Goal: Task Accomplishment & Management: Manage account settings

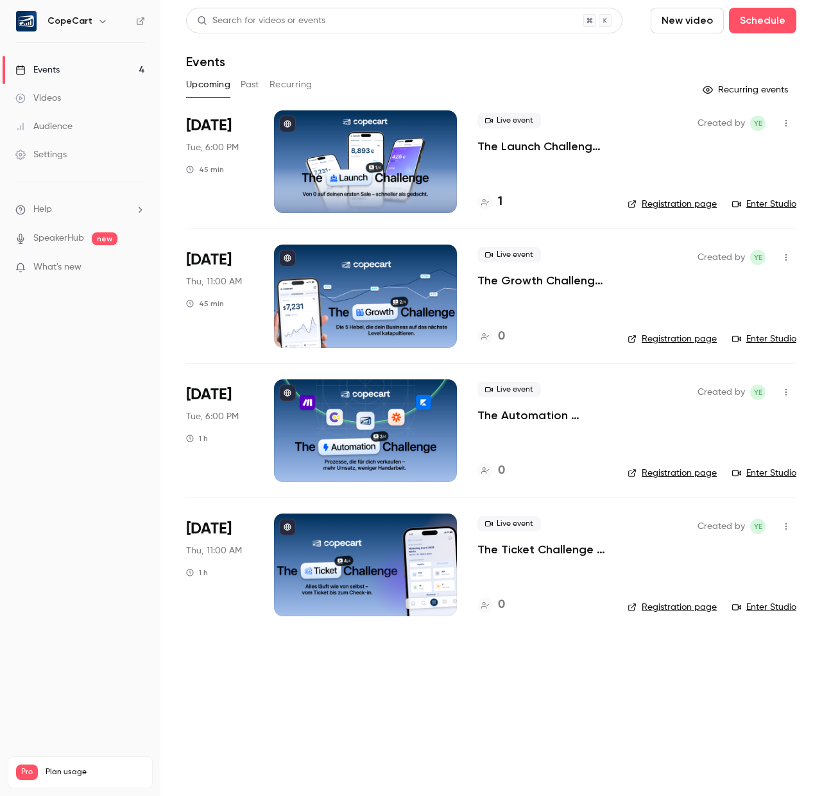
click at [512, 144] on p "The Launch Challenge - Von 0 auf deinen ersten Sale – schneller als gedacht" at bounding box center [542, 146] width 130 height 15
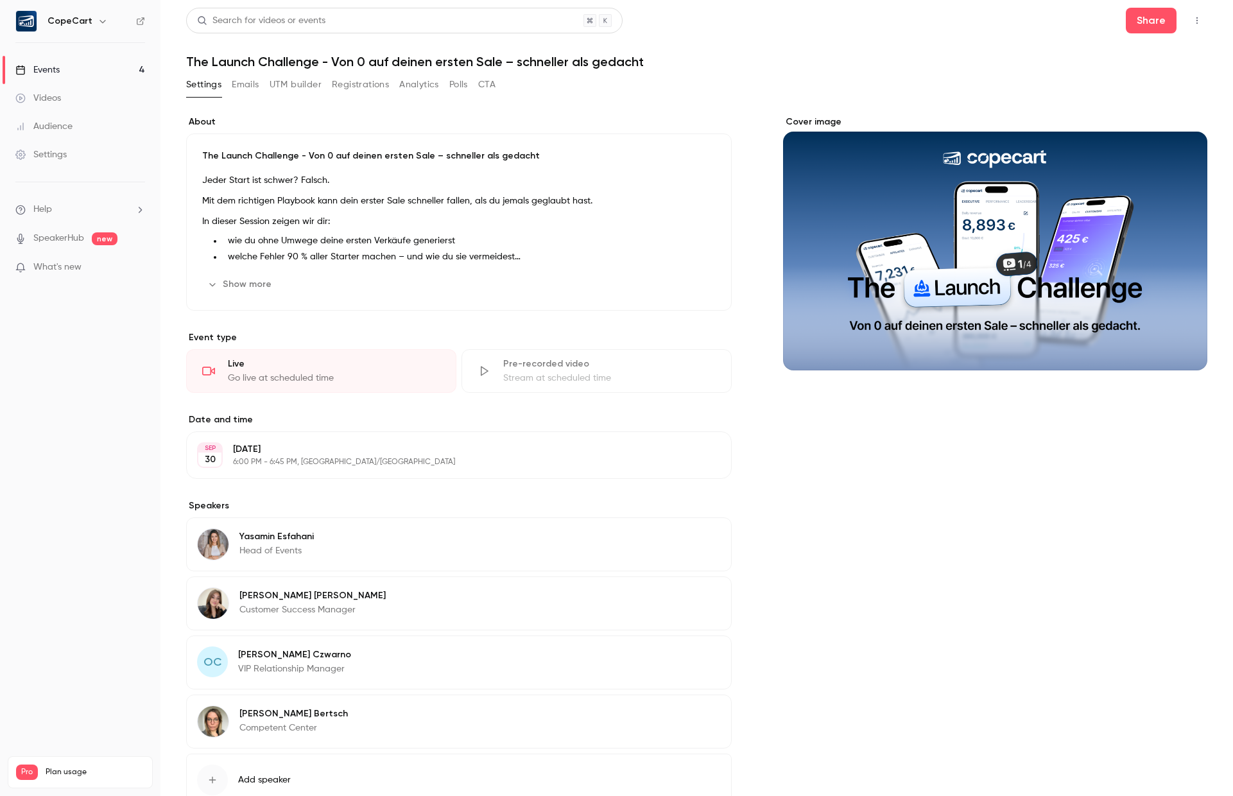
click at [821, 13] on button "button" at bounding box center [1196, 20] width 21 height 21
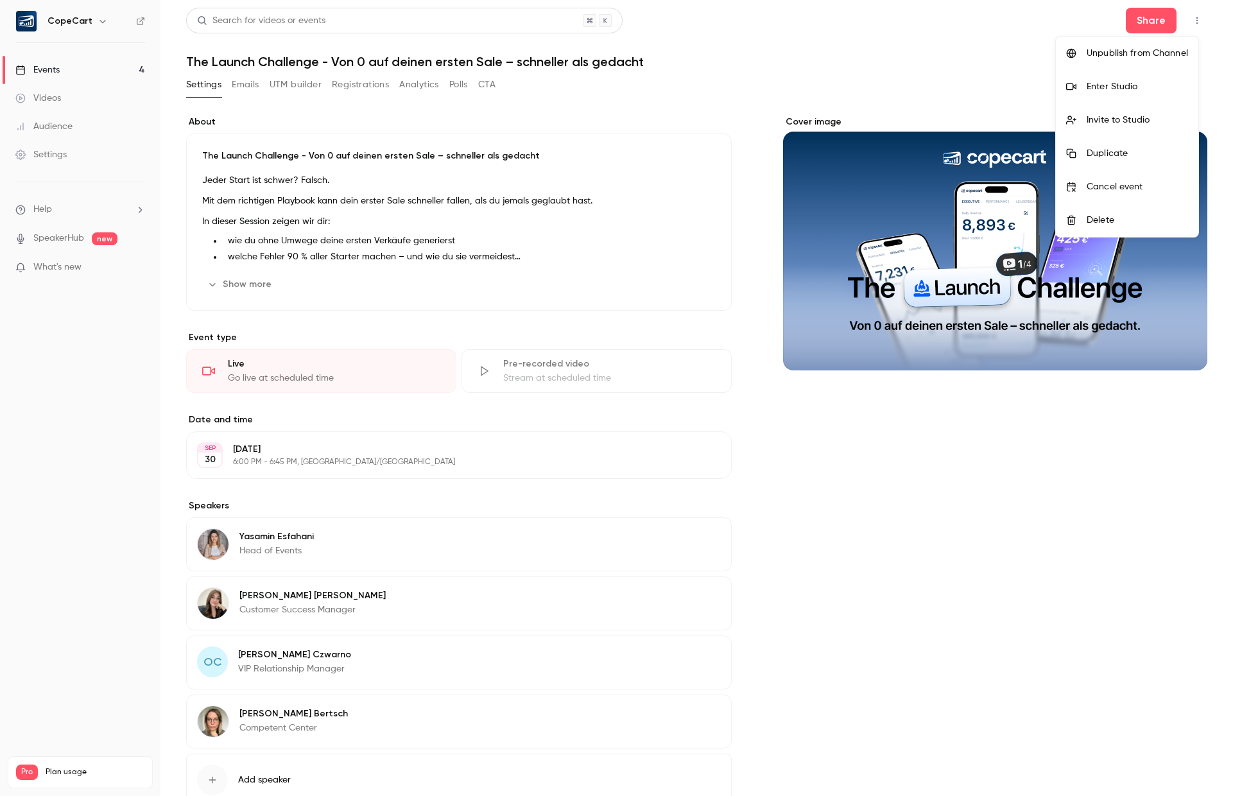
click at [821, 92] on div "Enter Studio" at bounding box center [1136, 86] width 101 height 13
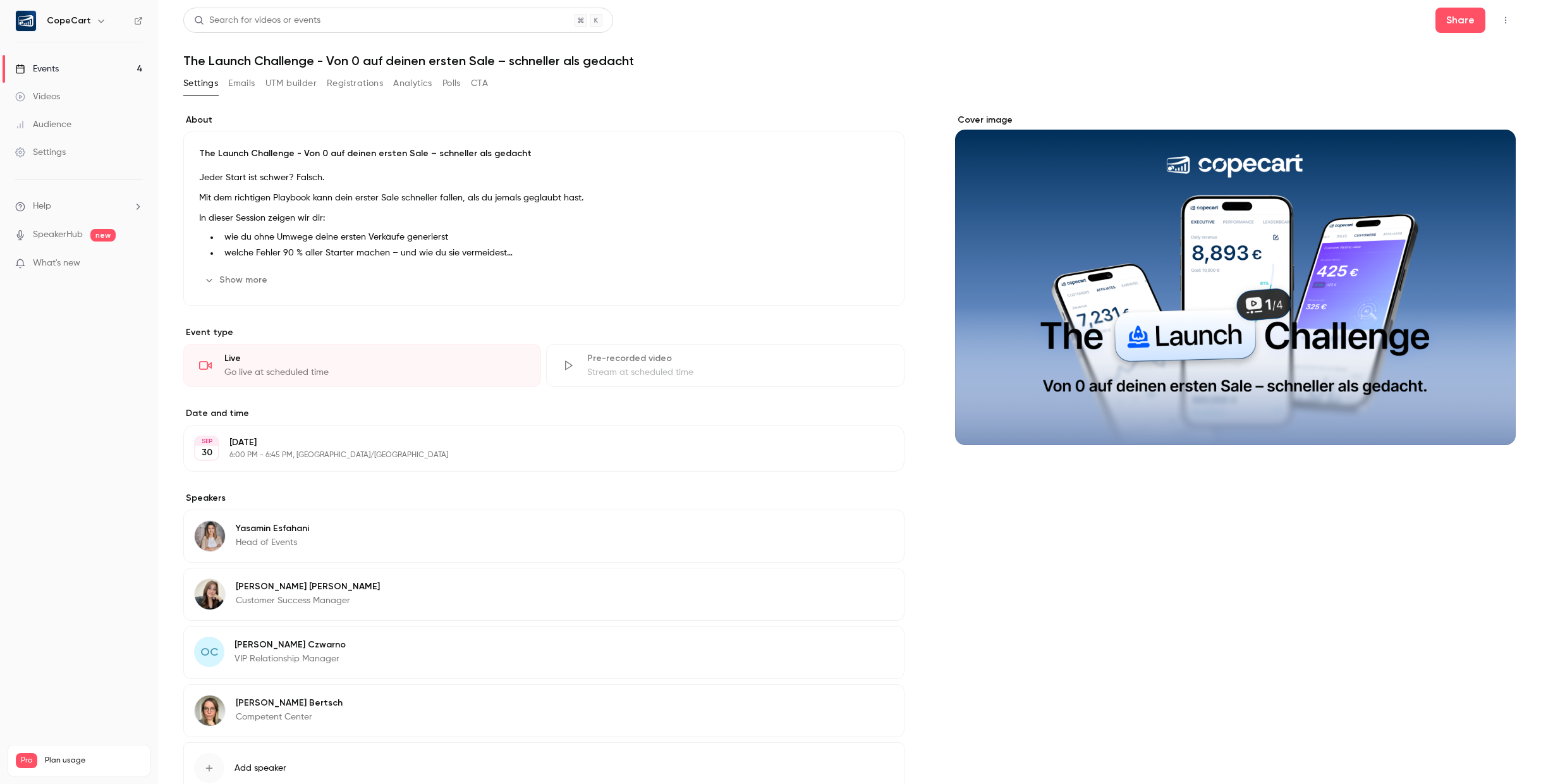
click at [16, 21] on img at bounding box center [26, 21] width 21 height 21
click at [68, 23] on h6 "CopeCart" at bounding box center [68, 21] width 44 height 13
click at [30, 22] on img at bounding box center [26, 21] width 21 height 21
click at [47, 146] on div "Settings" at bounding box center [39, 152] width 50 height 13
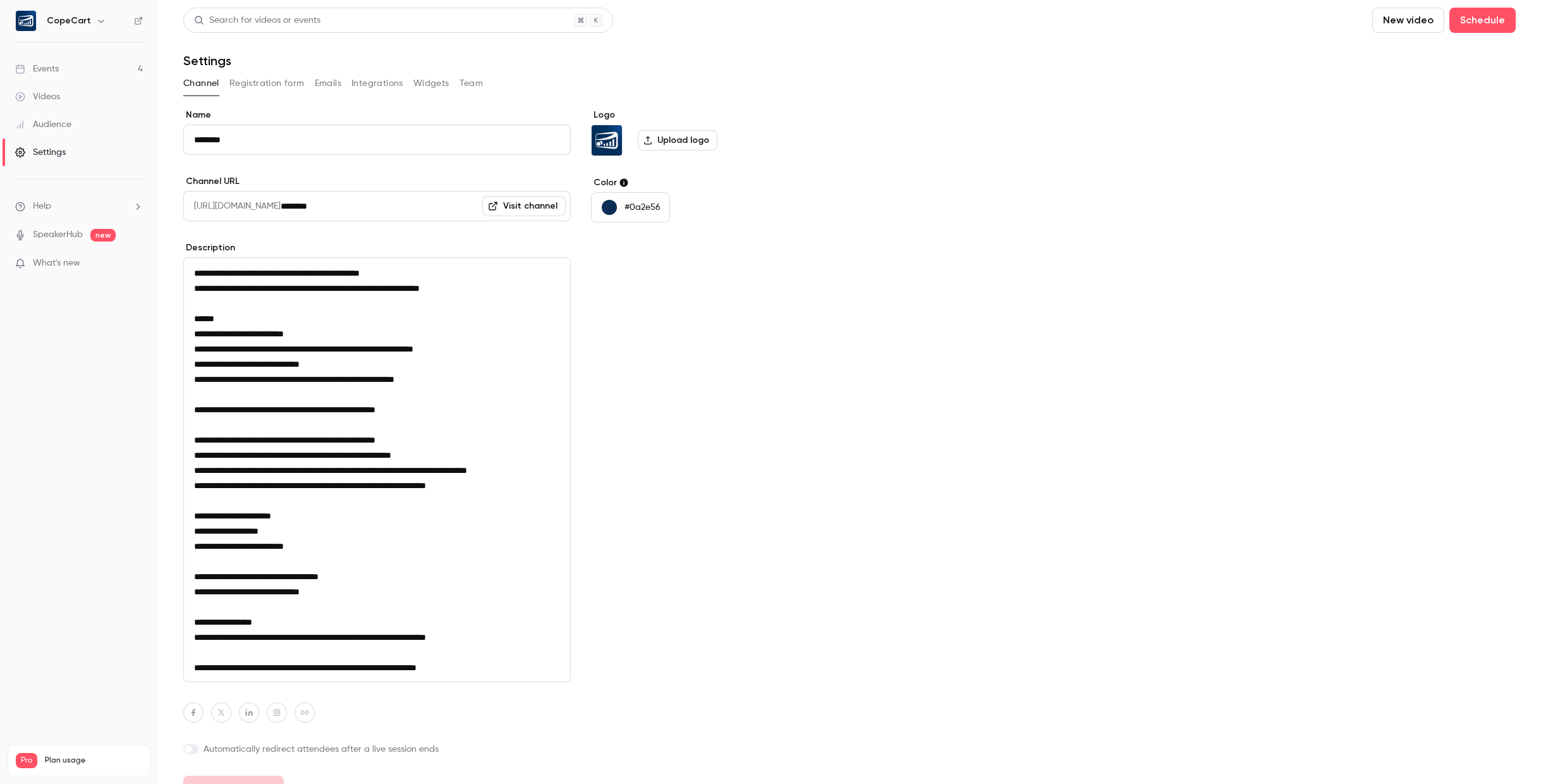
click at [422, 79] on button "Widgets" at bounding box center [432, 83] width 36 height 21
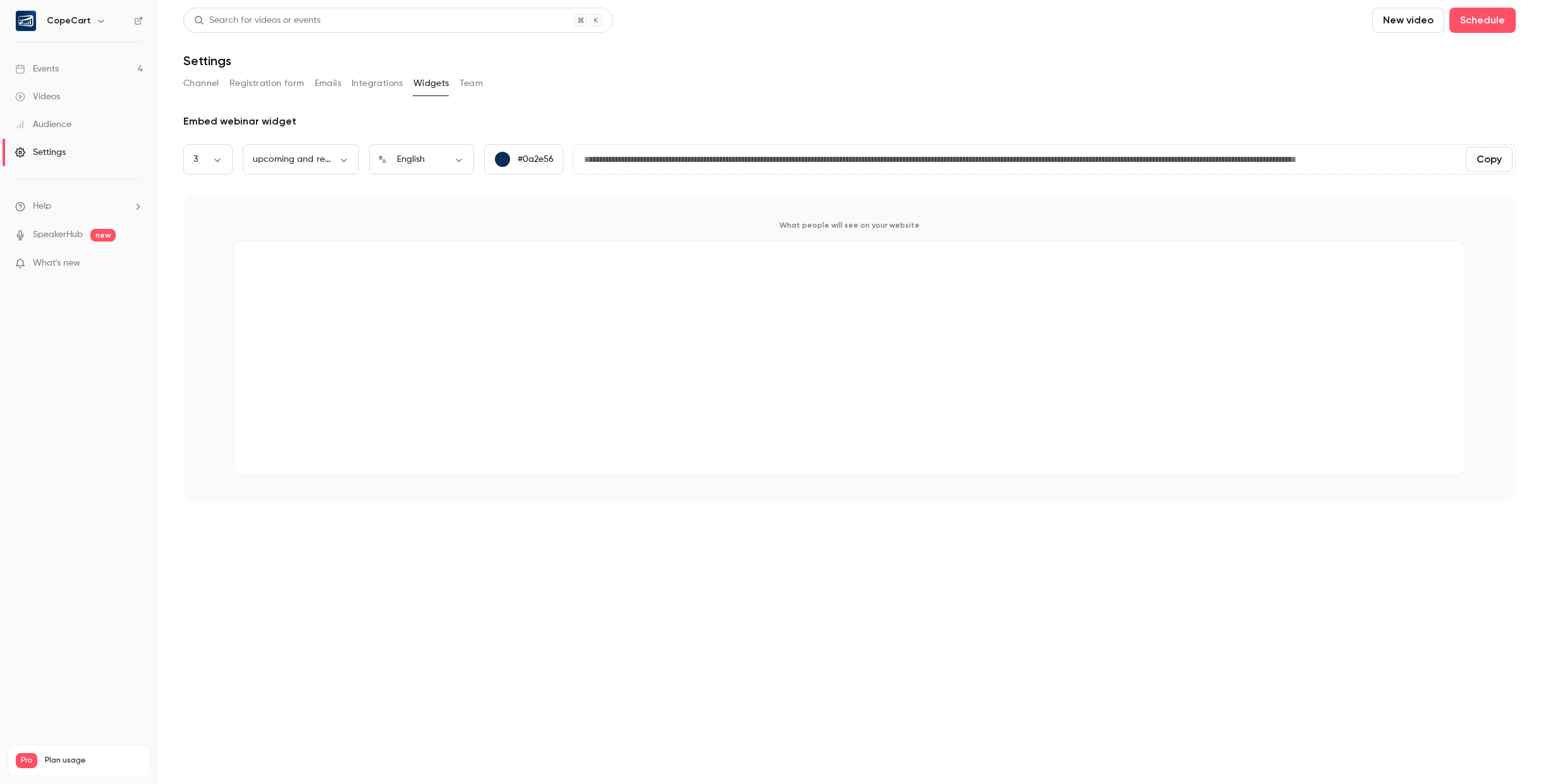
click at [374, 86] on button "Integrations" at bounding box center [377, 83] width 52 height 21
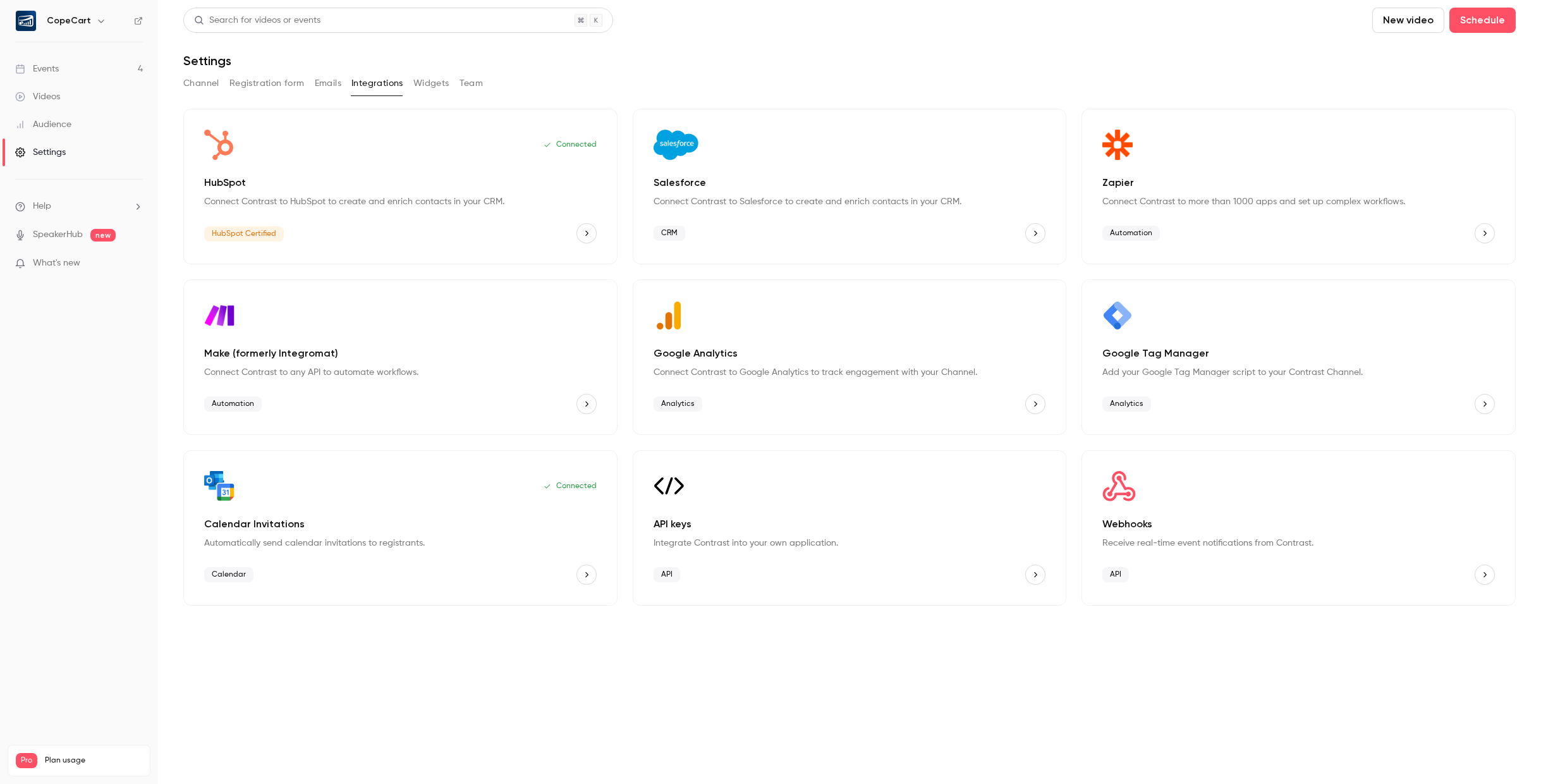
click at [322, 88] on button "Emails" at bounding box center [328, 83] width 27 height 21
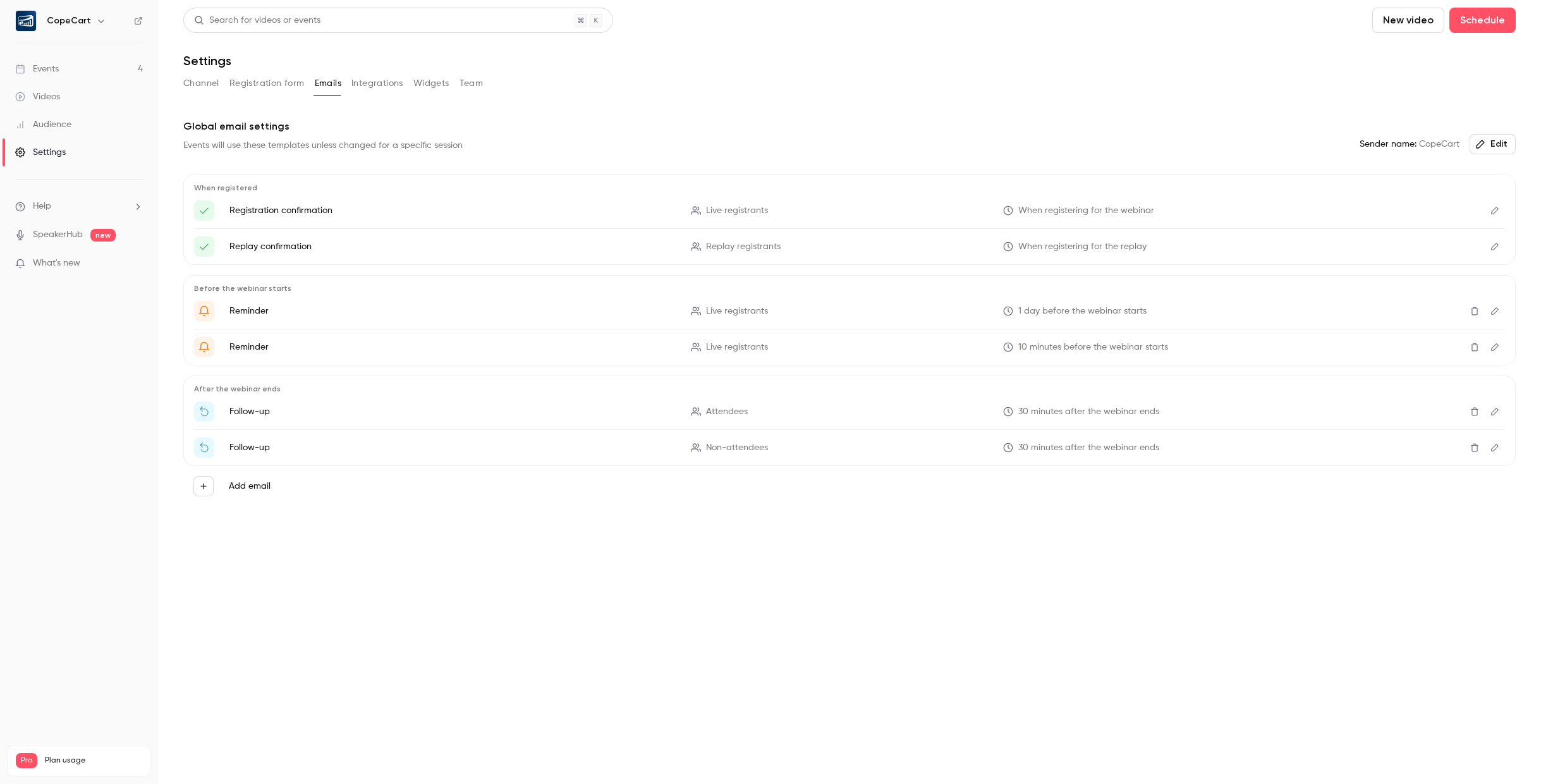
click at [273, 87] on button "Registration form" at bounding box center [267, 83] width 75 height 21
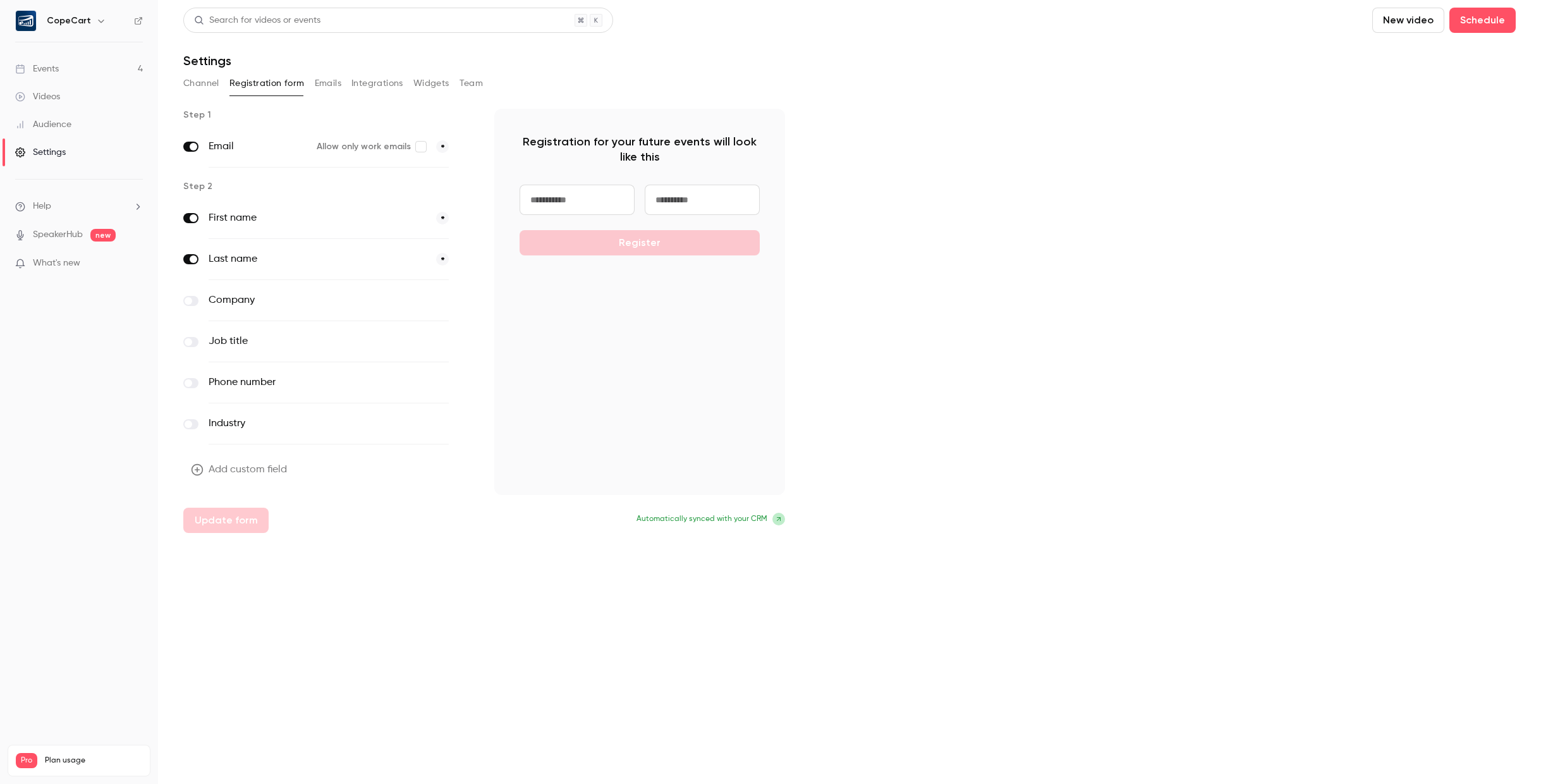
click at [477, 90] on button "Team" at bounding box center [471, 83] width 24 height 21
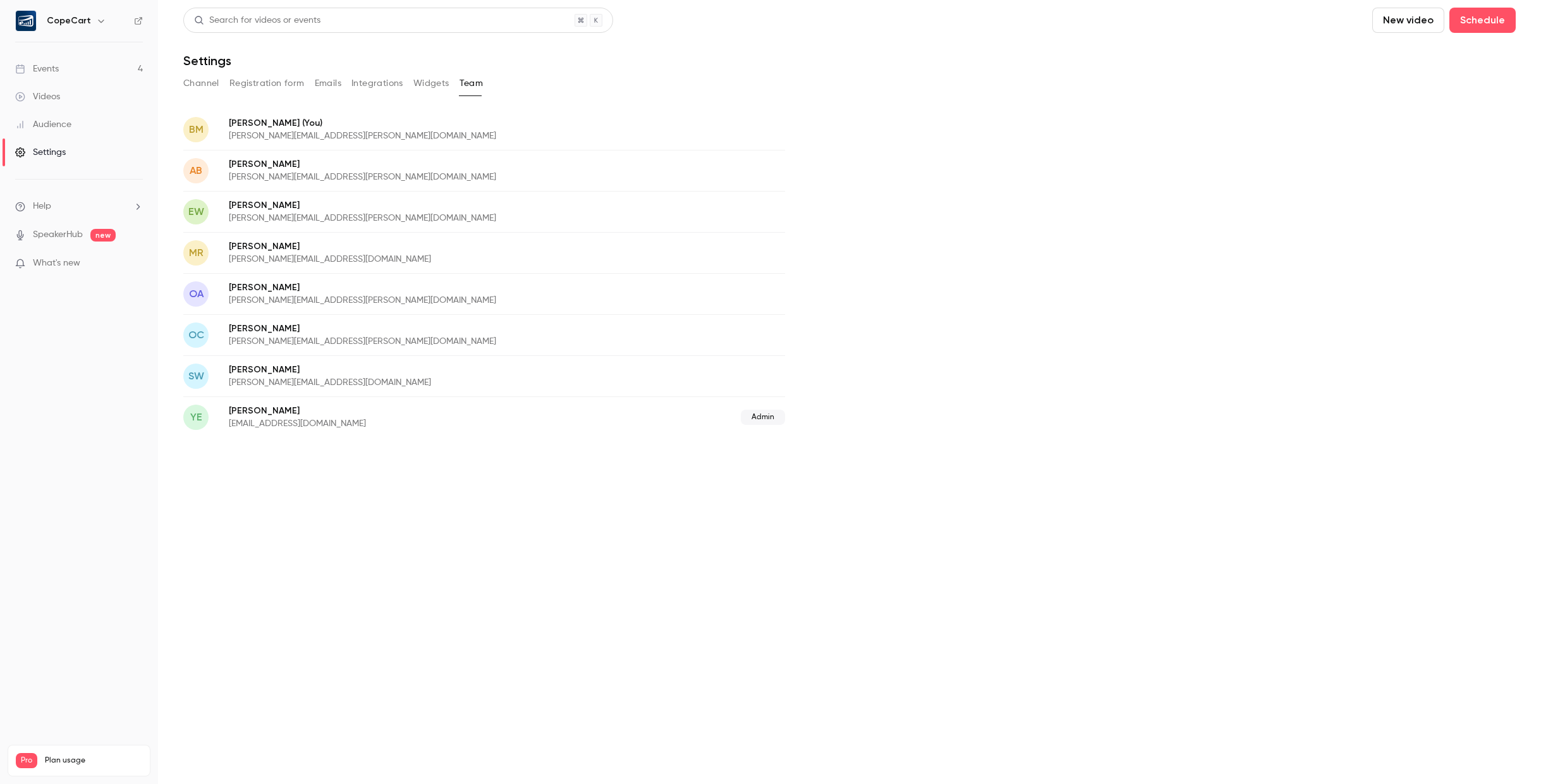
click at [66, 479] on nav "CopeCart Events 4 Videos Audience Settings Help SpeakerHub new What's new Pro P…" at bounding box center [79, 392] width 158 height 784
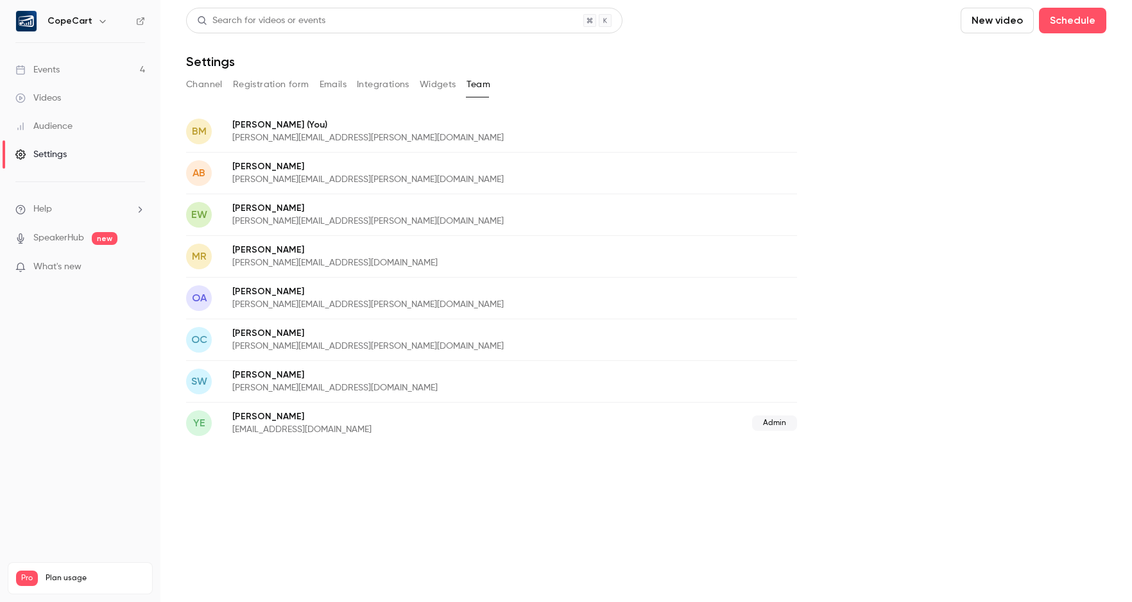
click at [68, 262] on span "What's new" at bounding box center [57, 266] width 48 height 13
